Goal: Task Accomplishment & Management: Manage account settings

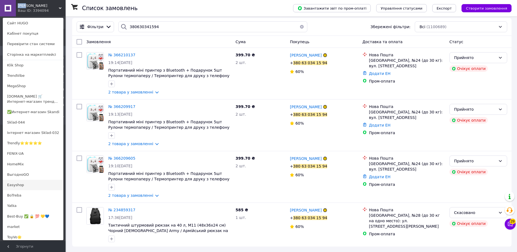
click at [19, 186] on link "Easyshop" at bounding box center [33, 185] width 60 height 10
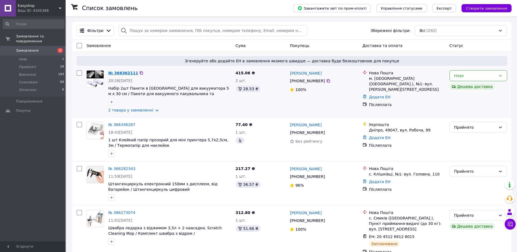
click at [121, 71] on link "№ 366362111" at bounding box center [123, 73] width 30 height 4
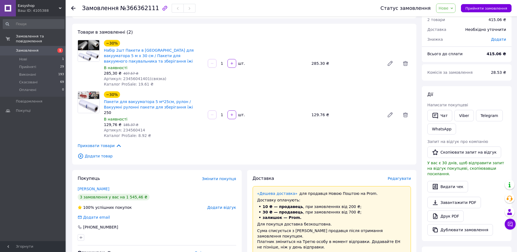
scroll to position [34, 0]
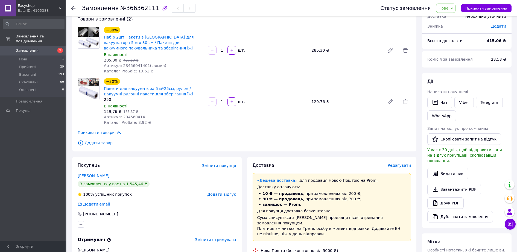
click at [221, 163] on span "Змінити покупця" at bounding box center [219, 165] width 34 height 4
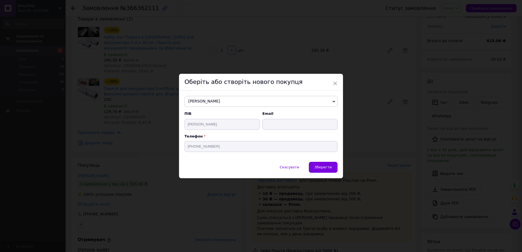
click at [225, 104] on span "Бугрова Аліна" at bounding box center [260, 101] width 153 height 11
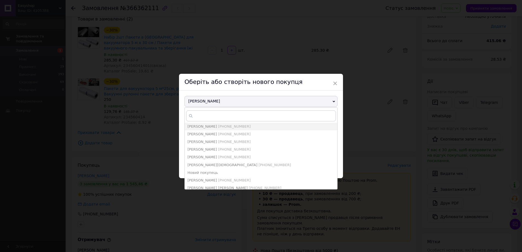
click at [300, 81] on div "Оберіть або створіть нового покупця" at bounding box center [261, 82] width 164 height 17
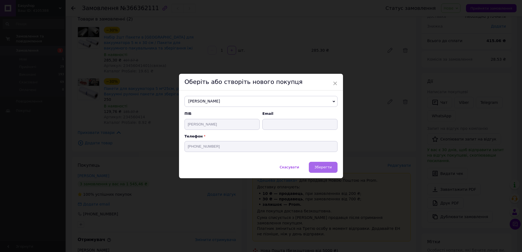
click at [321, 167] on span "Зберегти" at bounding box center [323, 167] width 17 height 4
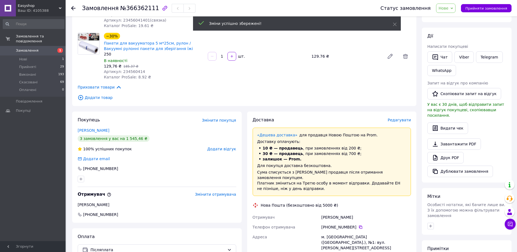
scroll to position [102, 0]
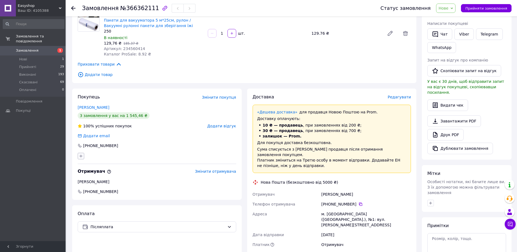
click at [82, 154] on icon "button" at bounding box center [81, 156] width 4 height 4
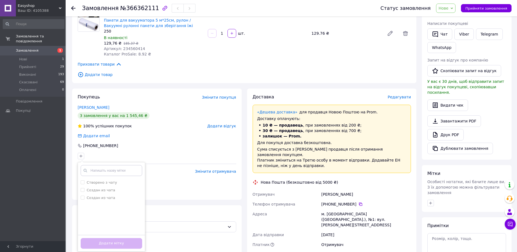
click at [158, 143] on div "+380 99 613 64 27" at bounding box center [157, 145] width 159 height 5
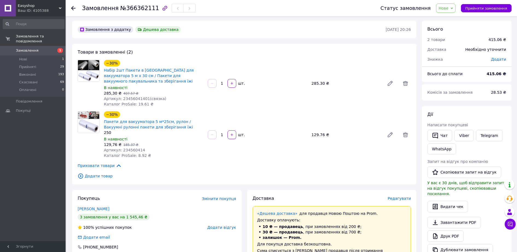
scroll to position [0, 0]
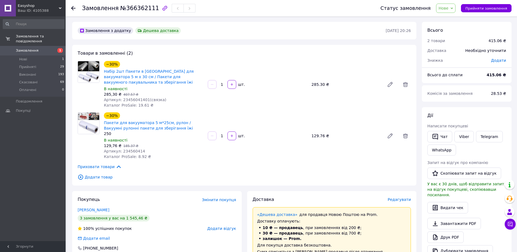
click at [136, 9] on span "№366362111" at bounding box center [139, 8] width 39 height 7
copy span "366362111"
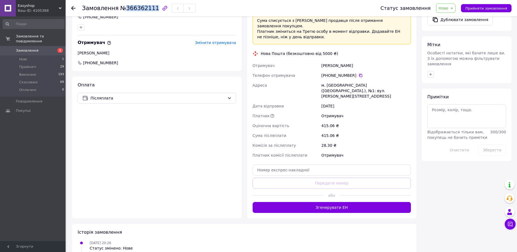
scroll to position [238, 0]
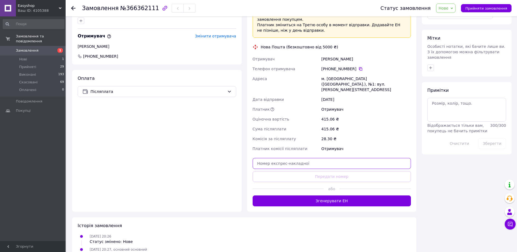
click at [308, 158] on input "text" at bounding box center [332, 163] width 159 height 11
paste input "20451269258964"
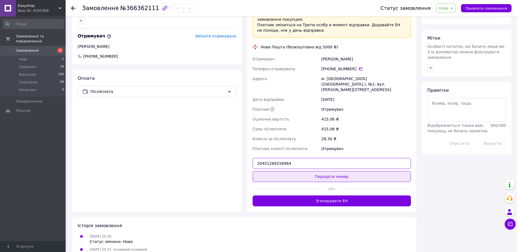
type input "20451269258964"
click at [314, 171] on button "Передати номер" at bounding box center [332, 176] width 159 height 11
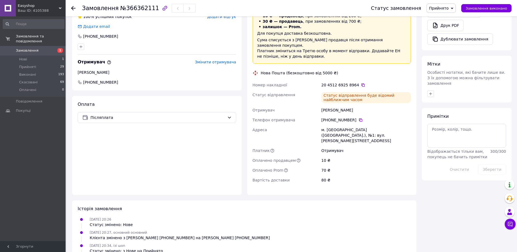
scroll to position [166, 0]
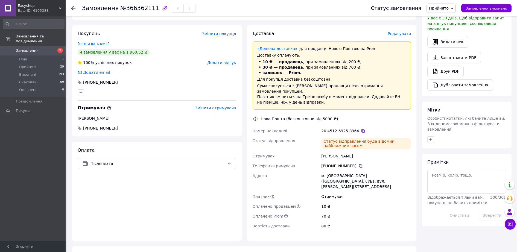
click at [74, 8] on use at bounding box center [73, 8] width 4 height 4
